Goal: Check status: Check status

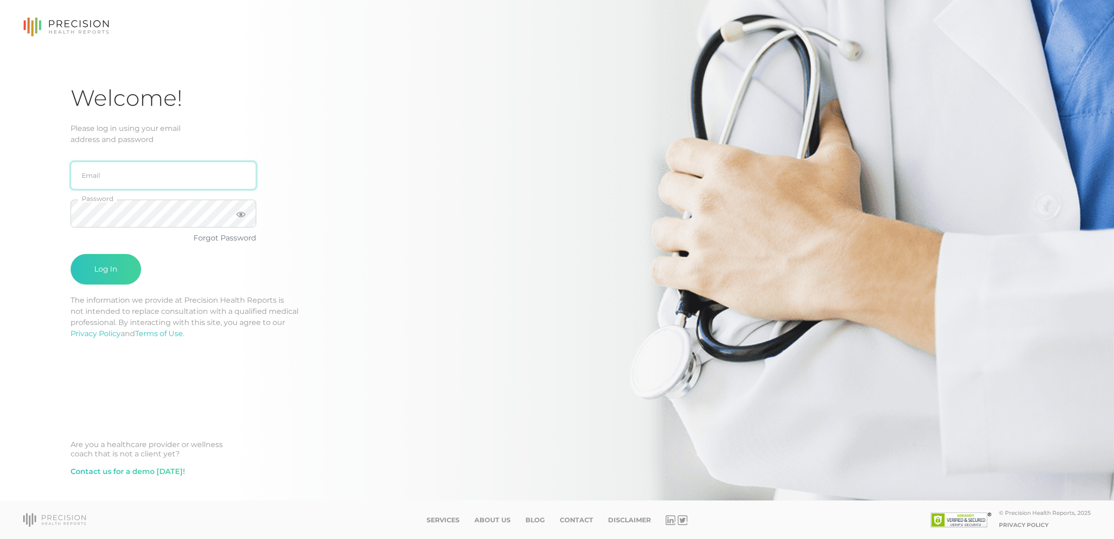
click at [141, 175] on input "email" at bounding box center [164, 176] width 186 height 28
type input "[EMAIL_ADDRESS][DOMAIN_NAME]"
click at [71, 254] on button "Log In" at bounding box center [106, 269] width 71 height 31
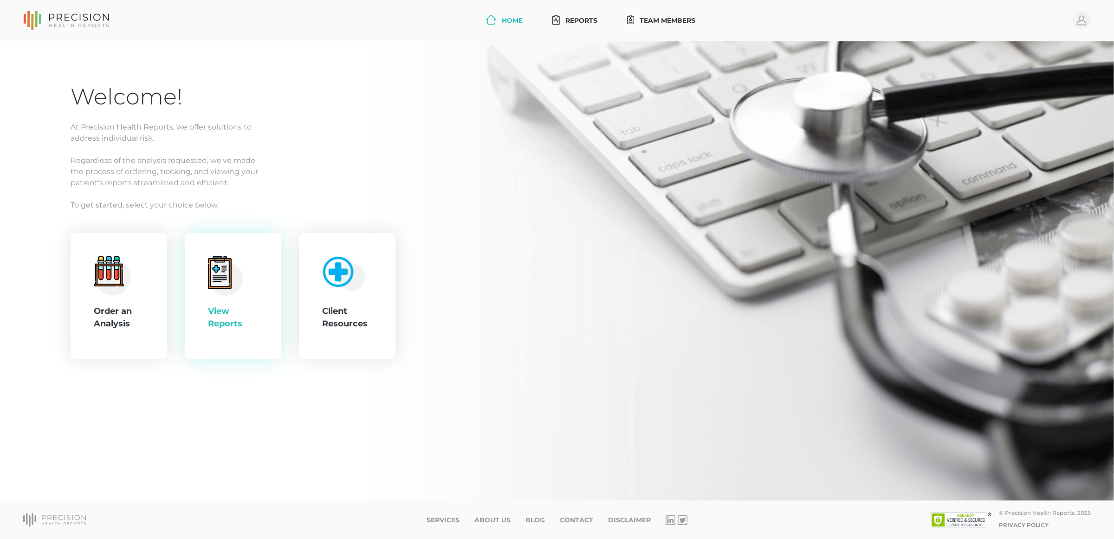
click at [209, 267] on icon at bounding box center [219, 274] width 23 height 30
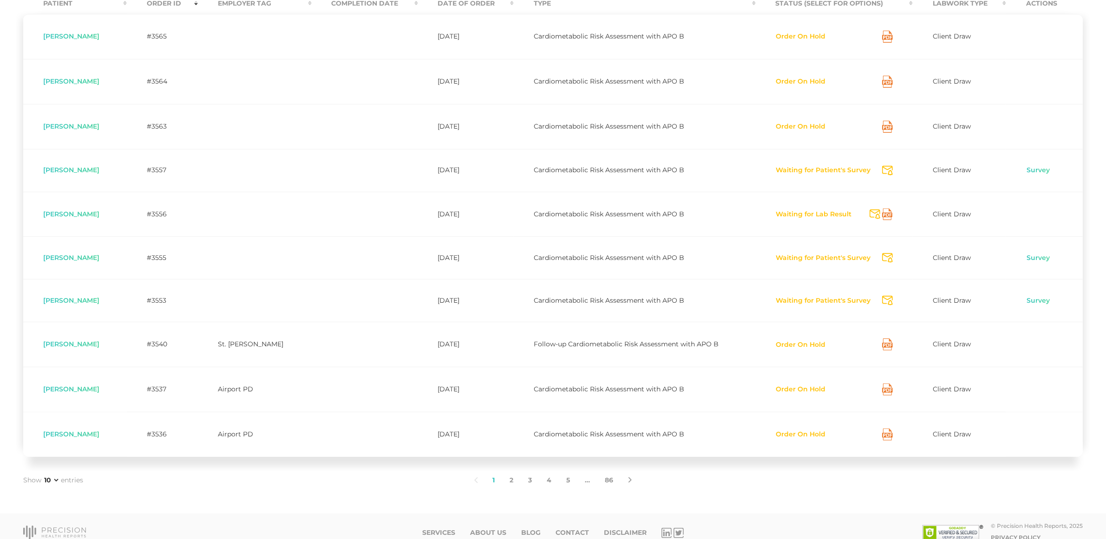
scroll to position [276, 0]
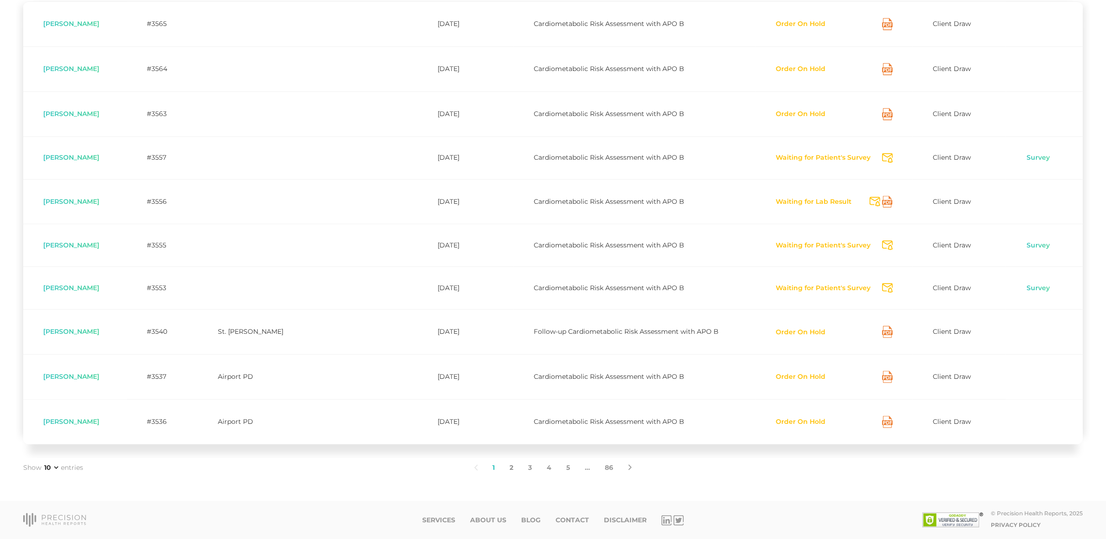
click at [509, 468] on link "2" at bounding box center [511, 468] width 19 height 20
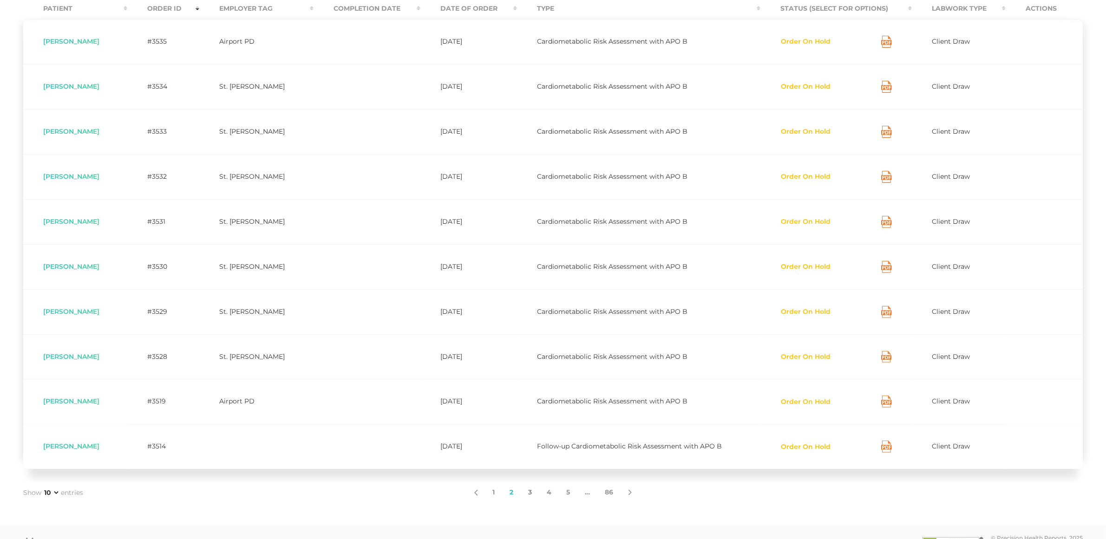
click at [526, 495] on link "3" at bounding box center [530, 493] width 19 height 20
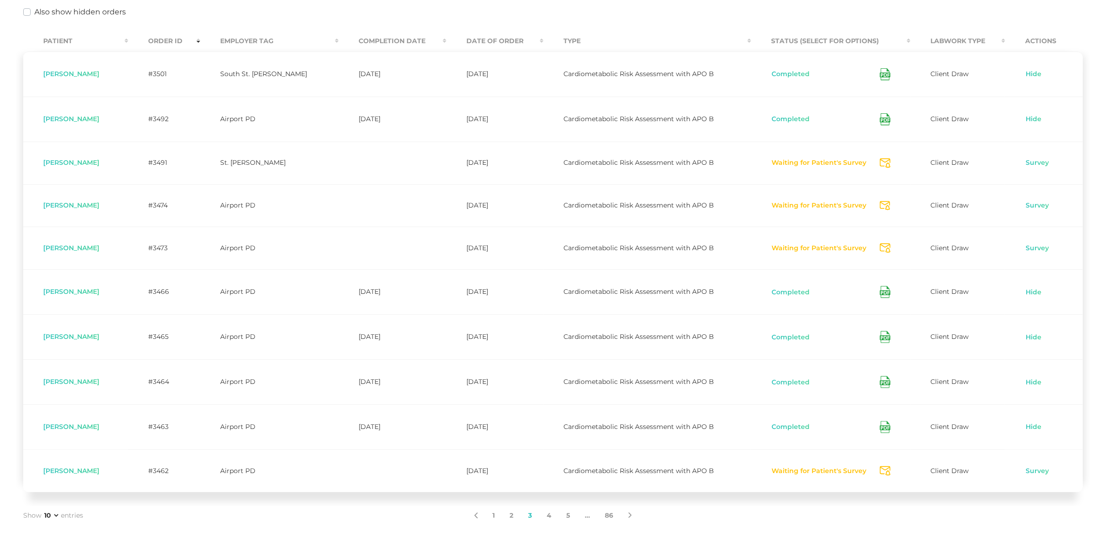
scroll to position [198, 0]
